Goal: Task Accomplishment & Management: Use online tool/utility

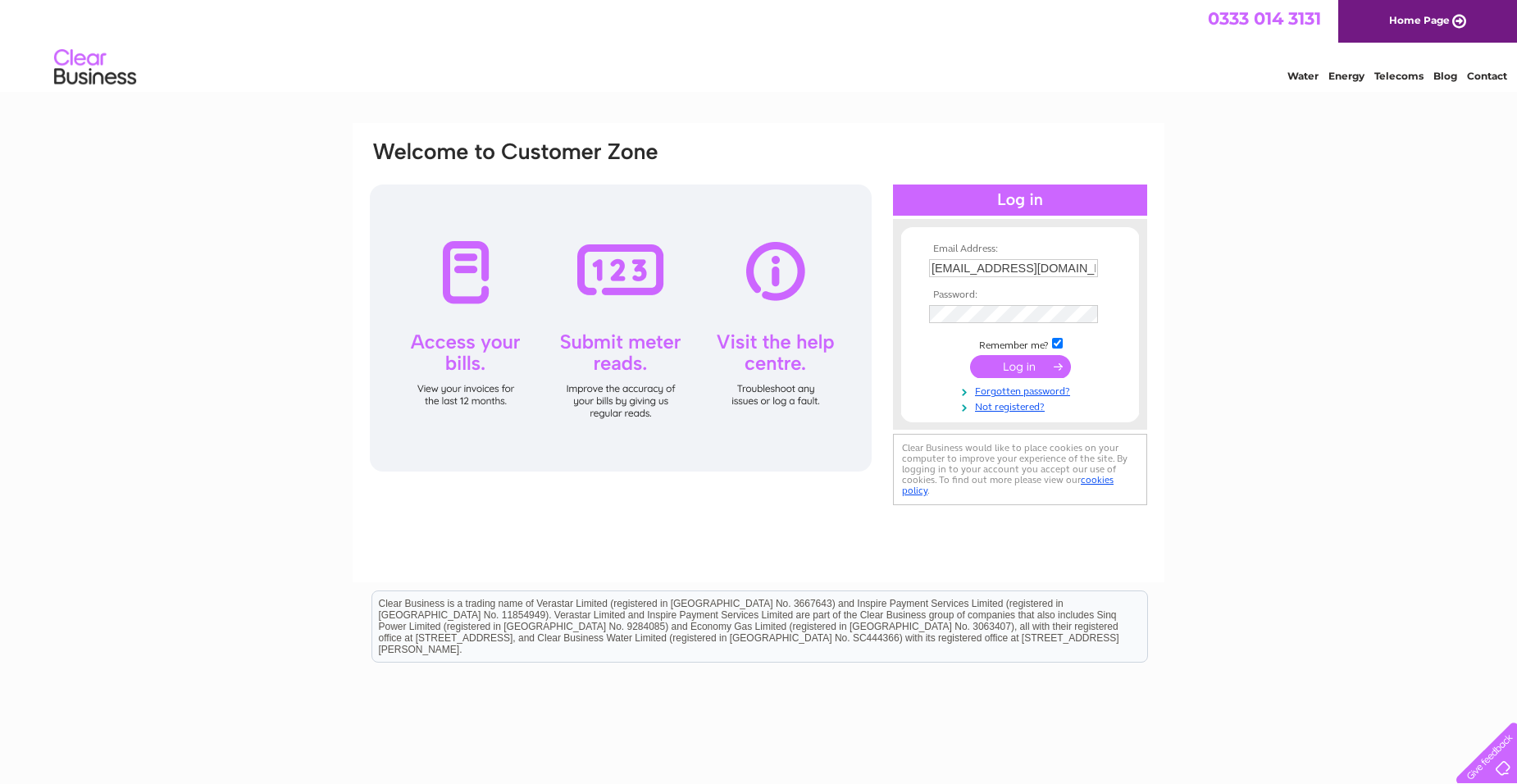
click at [1019, 361] on input "submit" at bounding box center [1021, 366] width 101 height 23
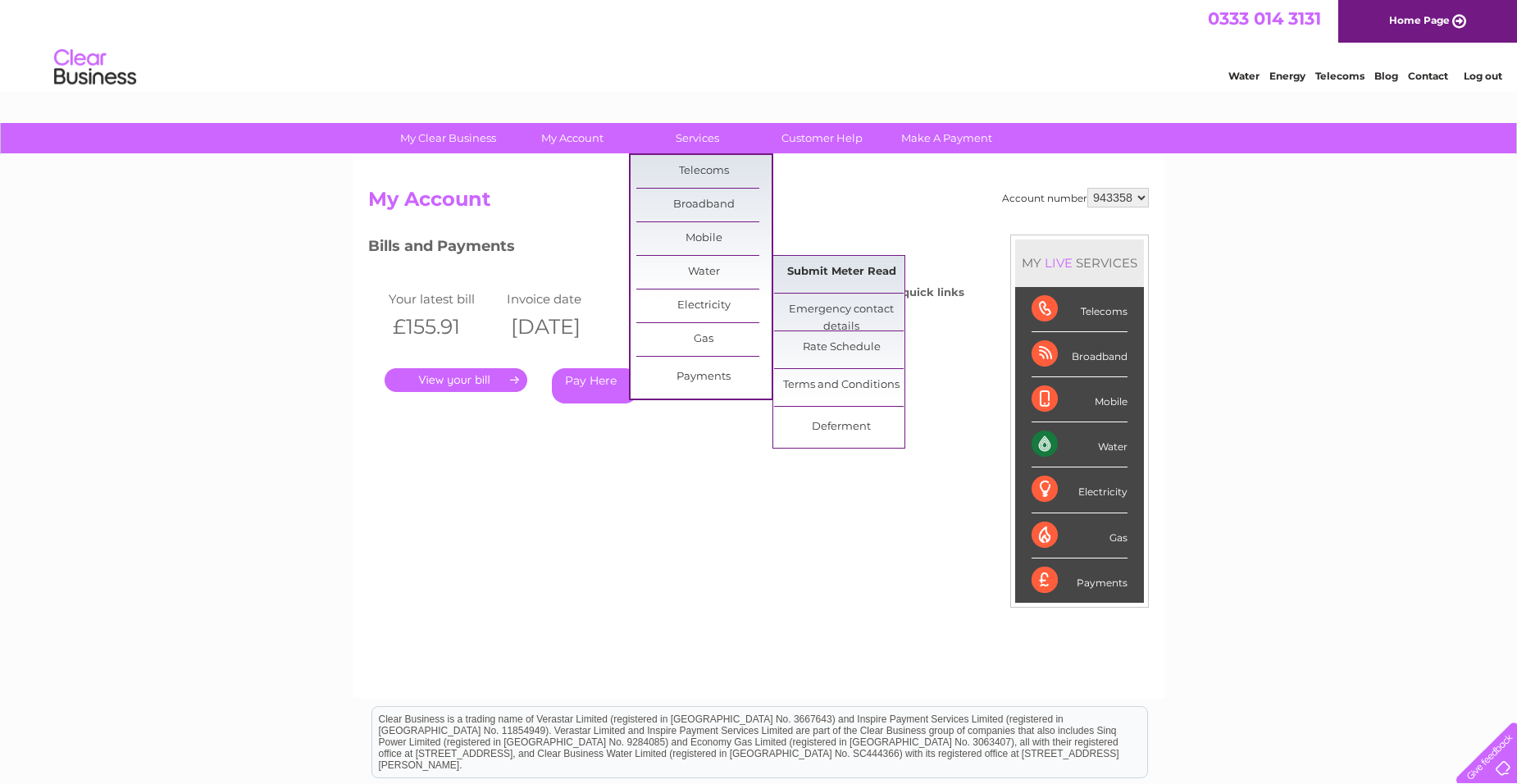
click at [844, 272] on link "Submit Meter Read" at bounding box center [841, 272] width 136 height 33
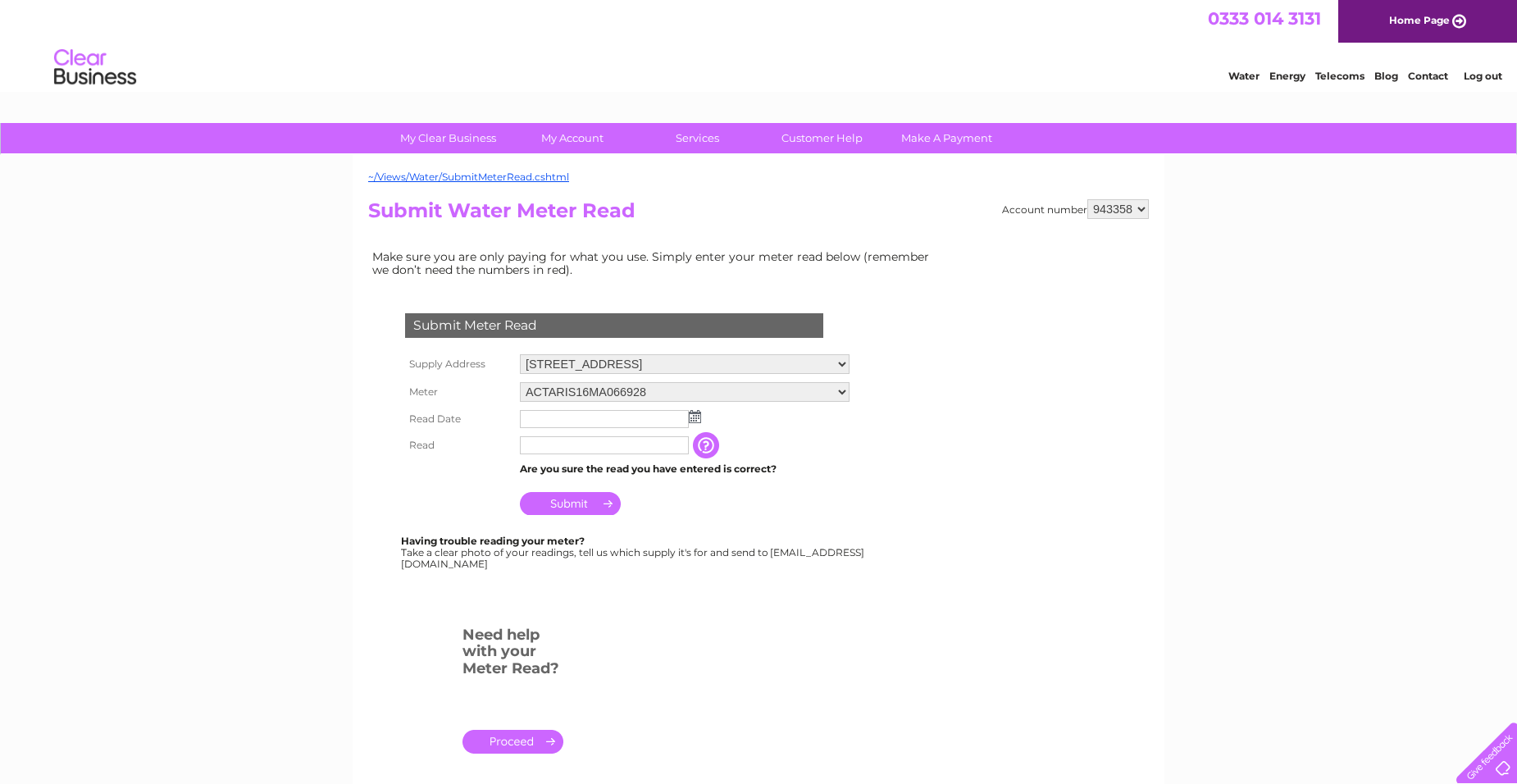
click at [696, 418] on img at bounding box center [694, 417] width 12 height 13
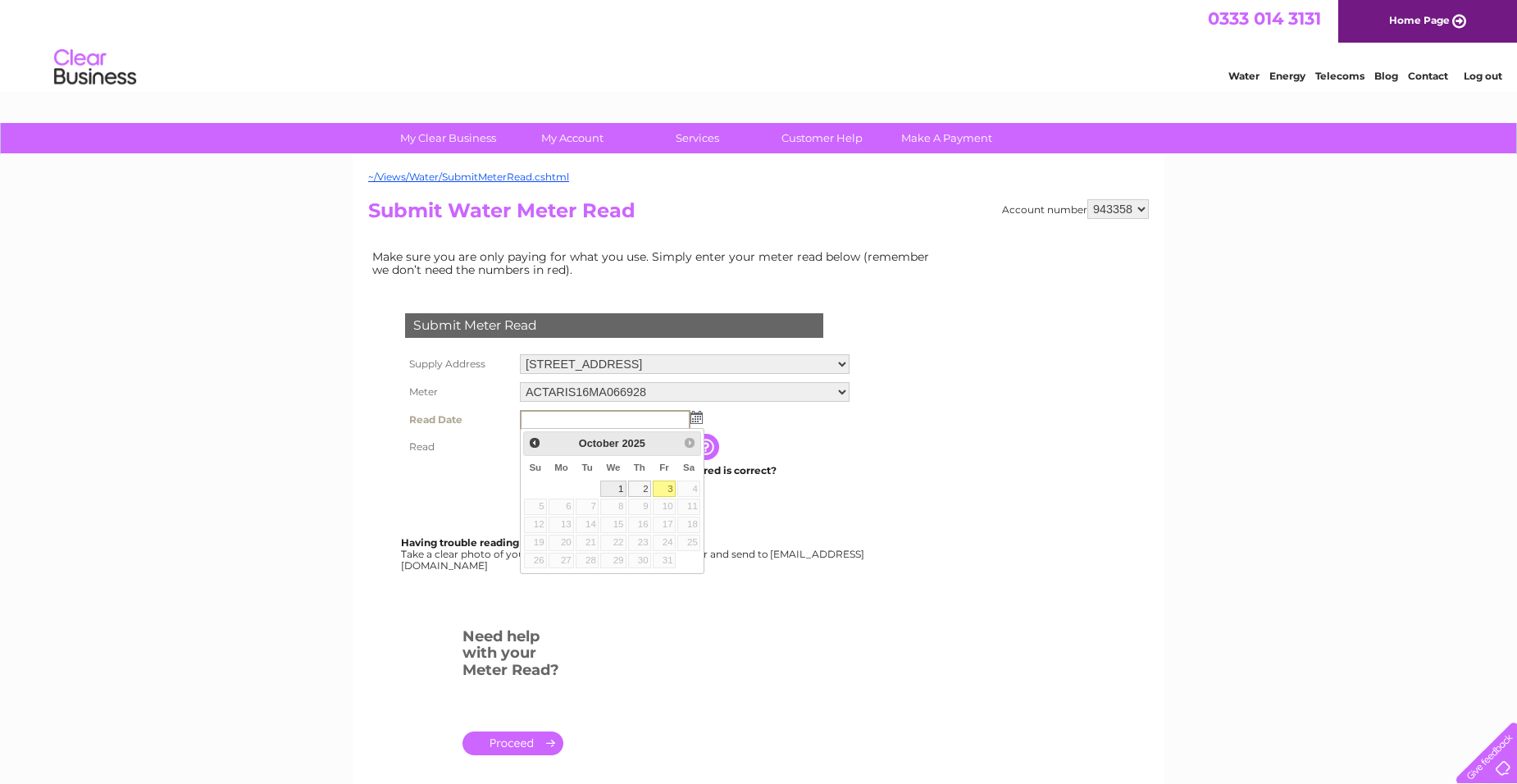
click at [613, 483] on link "1" at bounding box center [613, 489] width 26 height 17
type input "[DATE]"
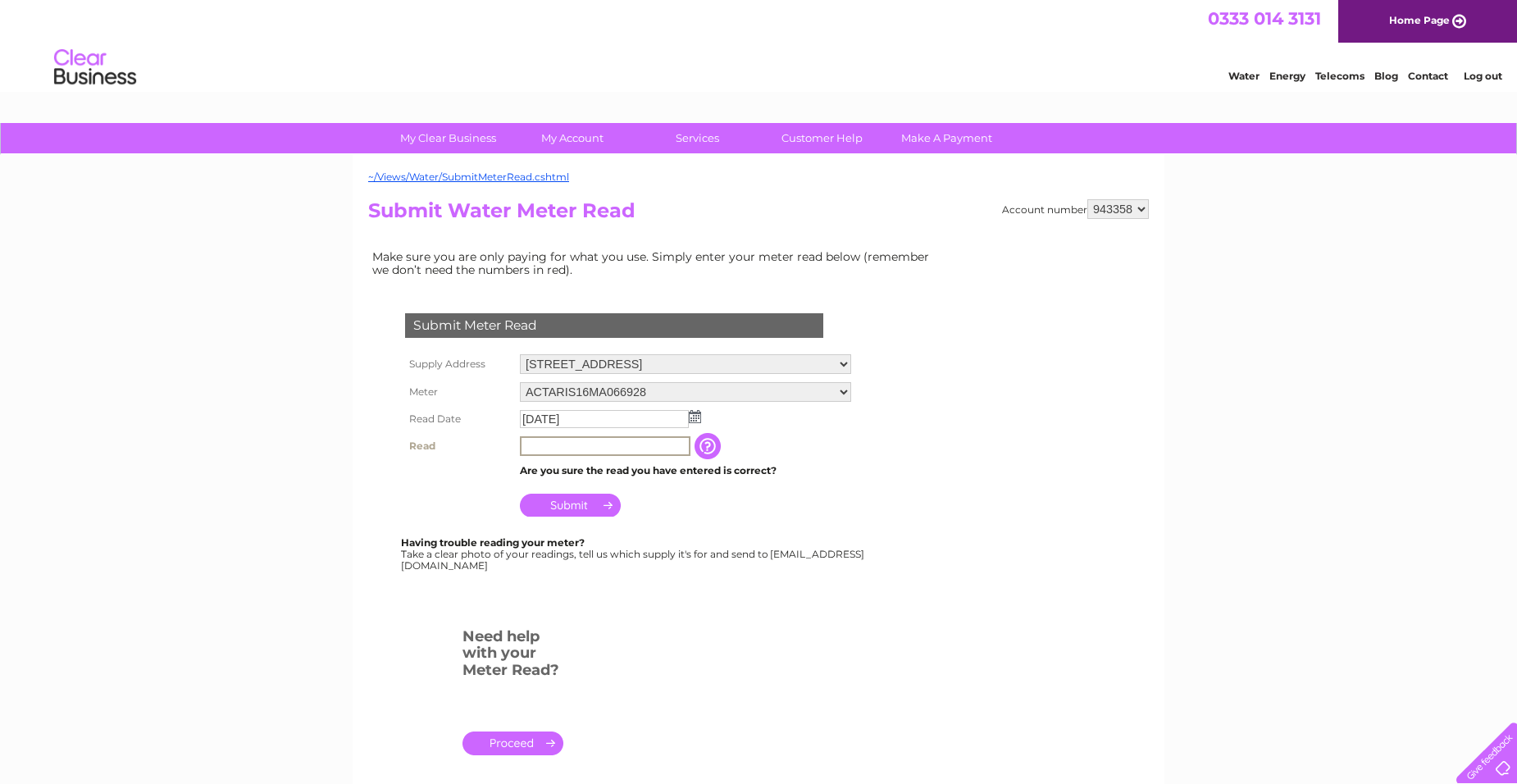
click at [550, 449] on input "text" at bounding box center [605, 446] width 170 height 20
type input "4147"
click at [565, 511] on input "Submit" at bounding box center [570, 503] width 101 height 23
